Goal: Task Accomplishment & Management: Manage account settings

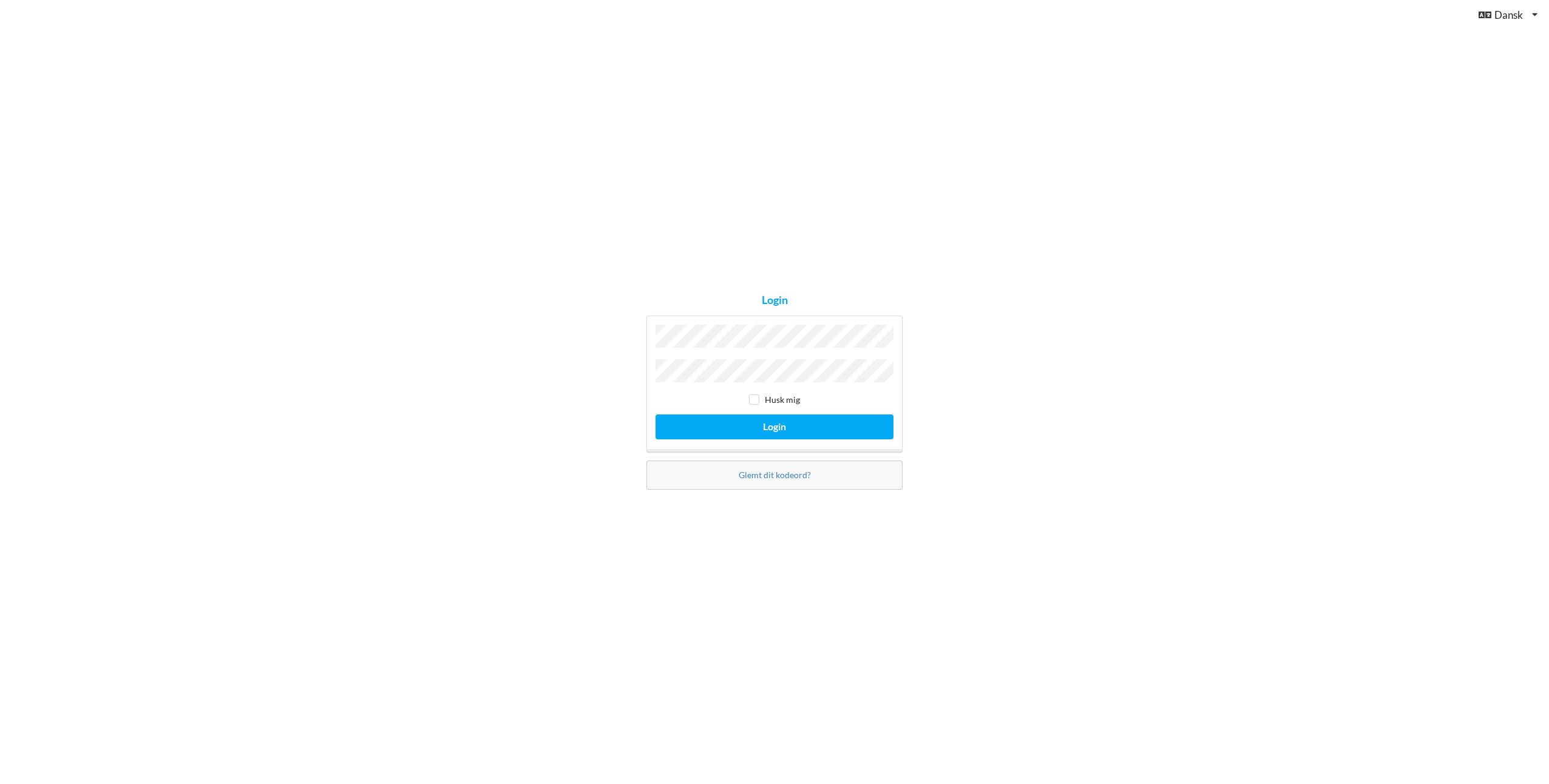
click at [655, 414] on button "Login" at bounding box center [774, 426] width 238 height 25
click at [581, 369] on div "Login ugyldige legitimationsoplysninger Husk mig Login Glemt dit kodeord?" at bounding box center [774, 392] width 1549 height 784
click at [655, 414] on button "Login" at bounding box center [774, 426] width 238 height 25
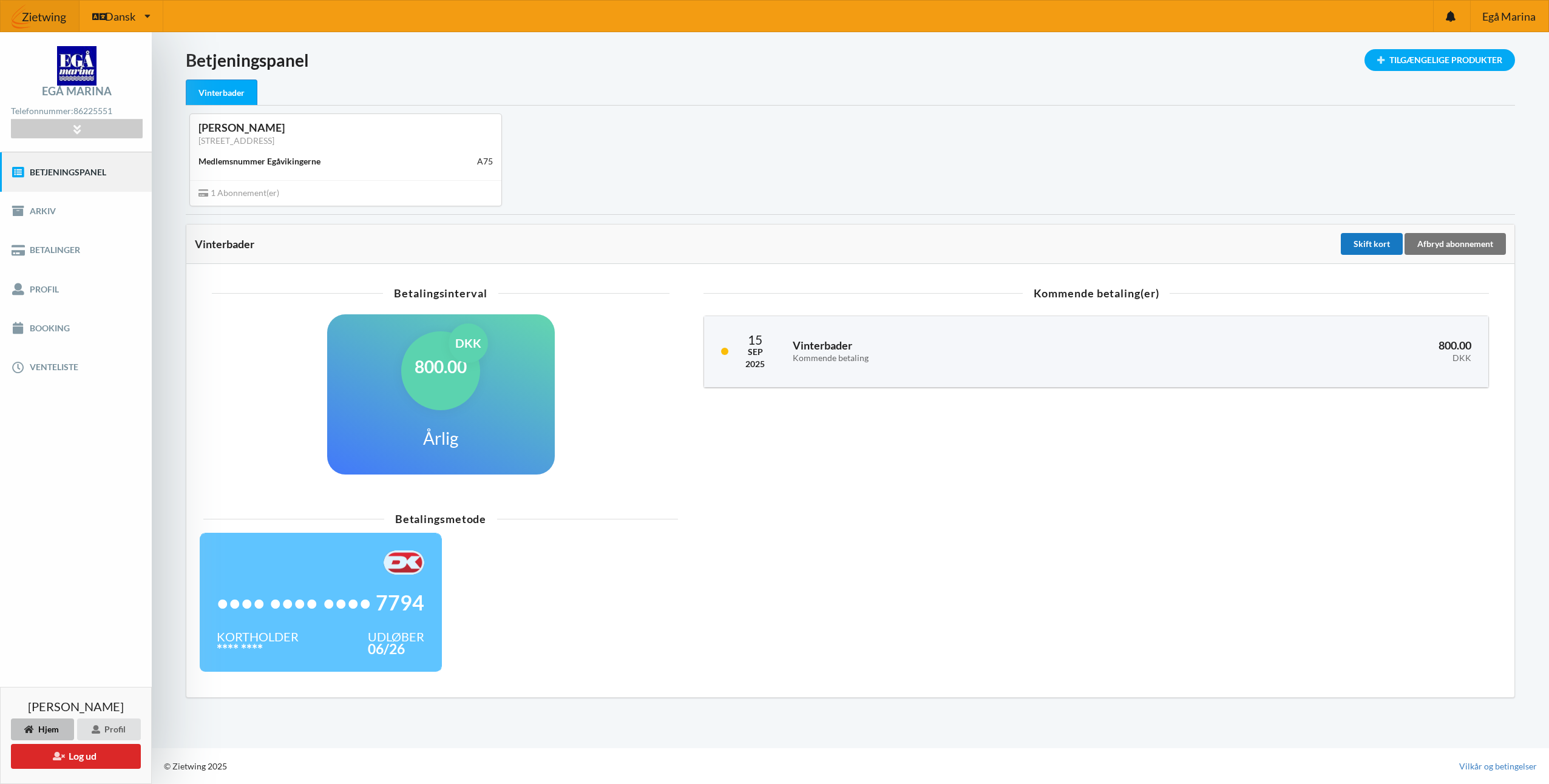
click at [1368, 246] on div "Skift kort" at bounding box center [1371, 244] width 62 height 22
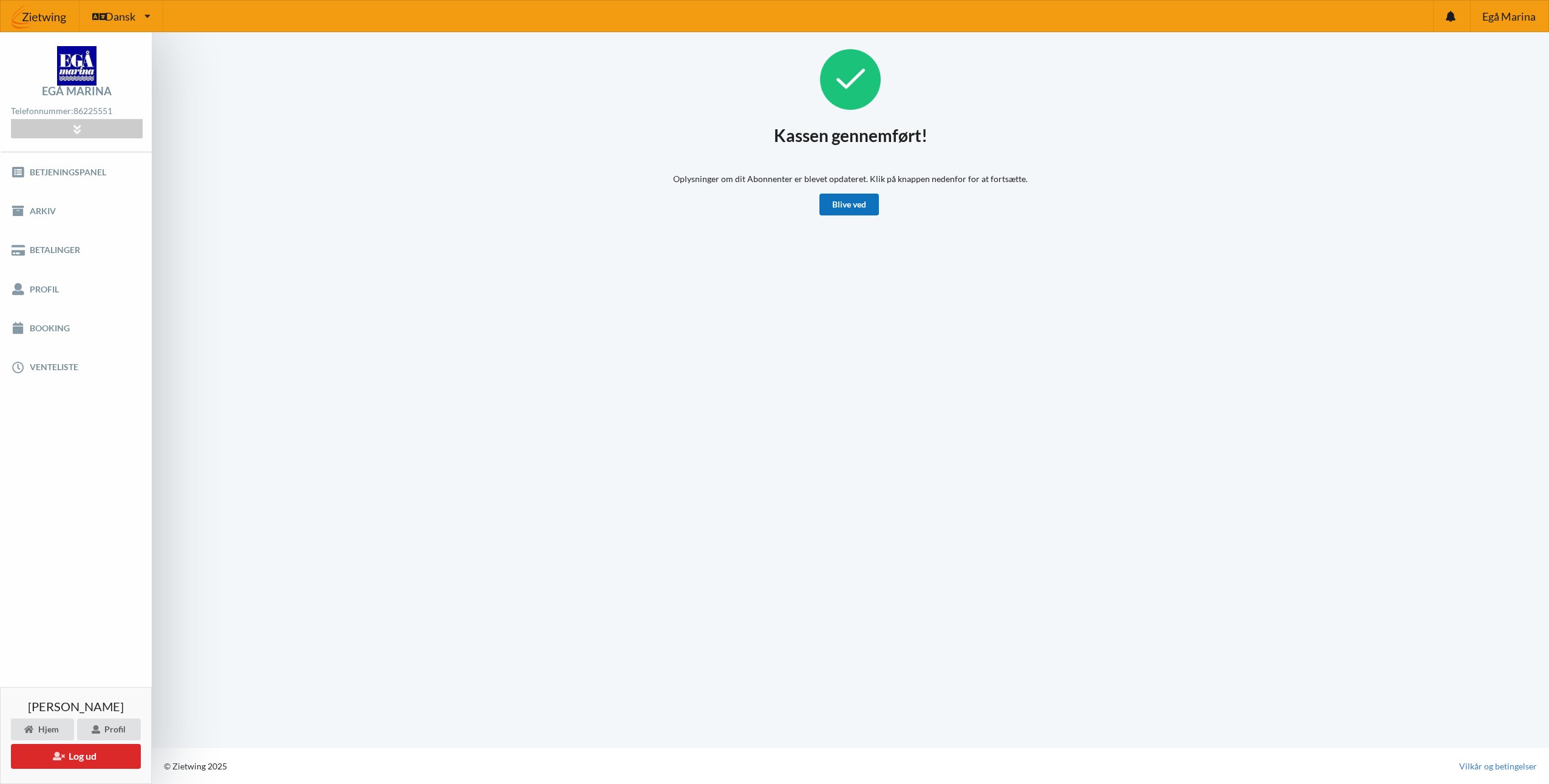
click at [845, 204] on link "Blive ved" at bounding box center [849, 204] width 60 height 22
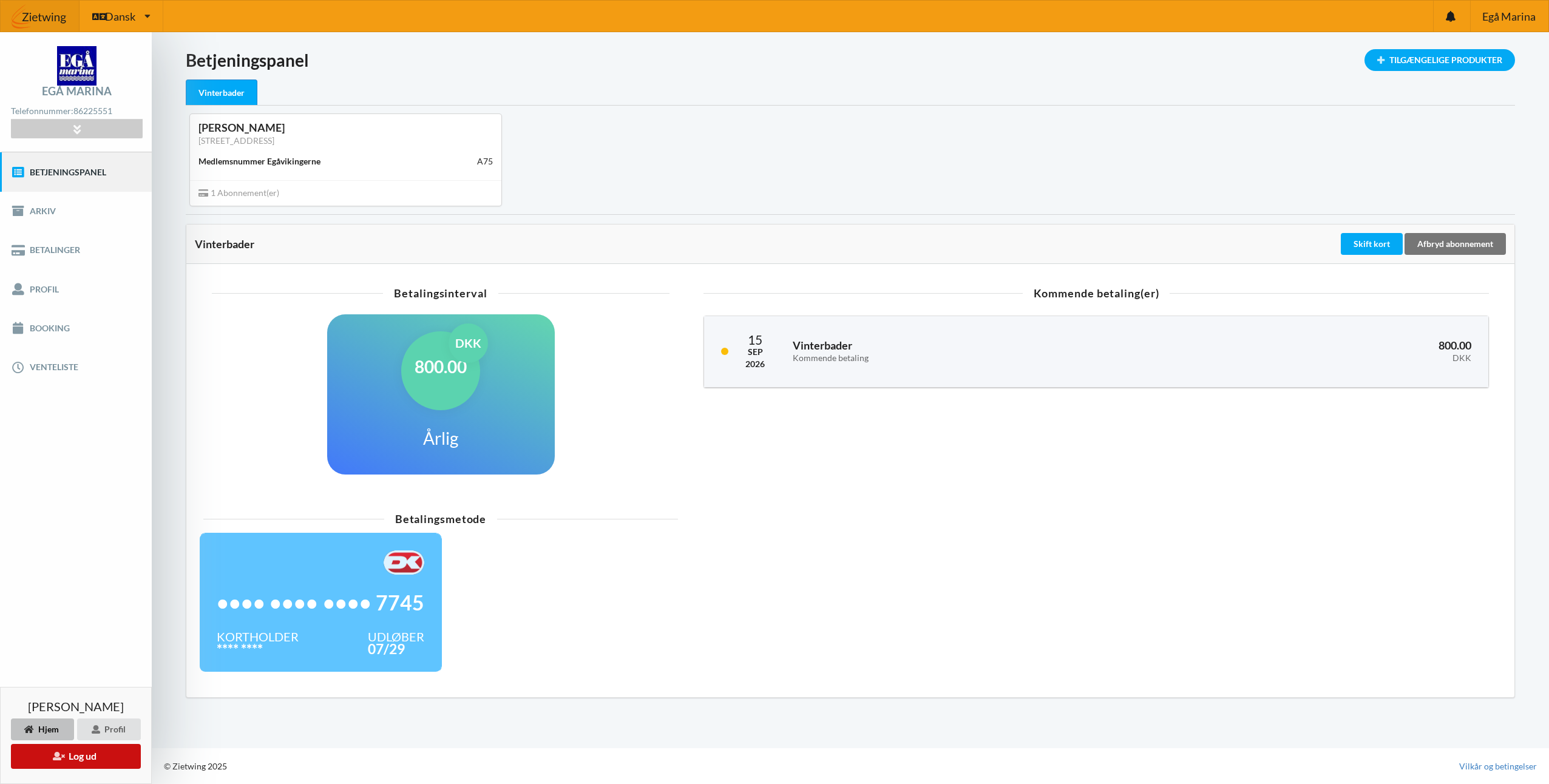
click at [80, 753] on button "Log ud" at bounding box center [75, 756] width 130 height 25
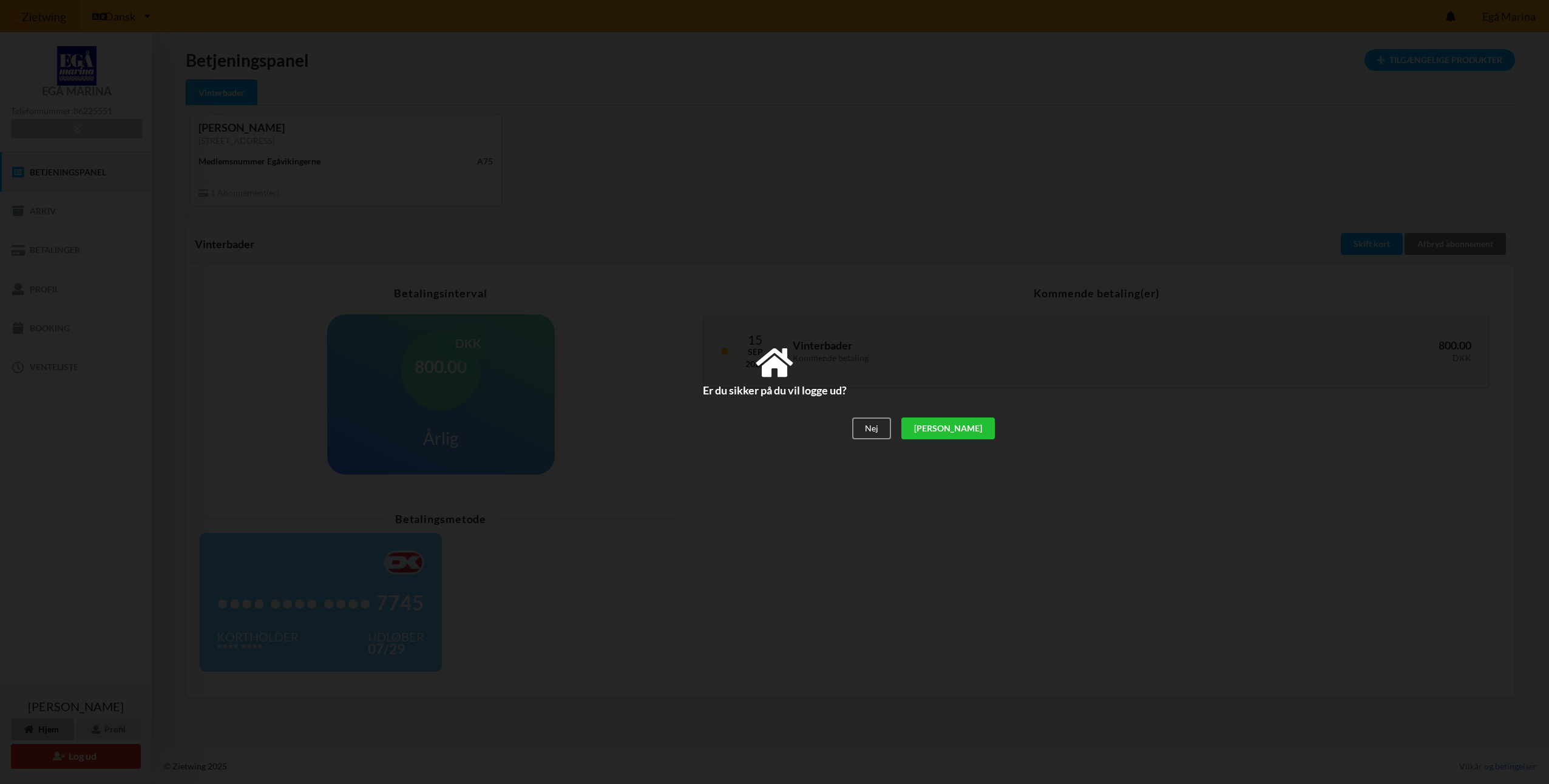
click at [986, 429] on div "[PERSON_NAME]" at bounding box center [947, 429] width 94 height 22
